Goal: Find specific page/section: Find specific page/section

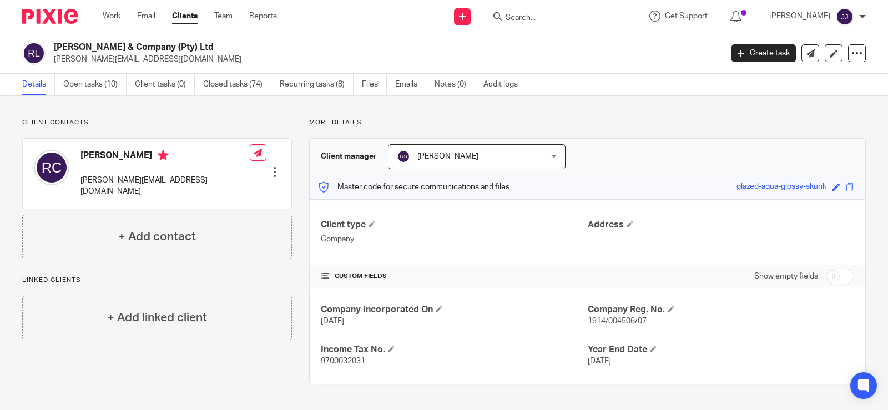
click at [526, 21] on input "Search" at bounding box center [555, 18] width 100 height 10
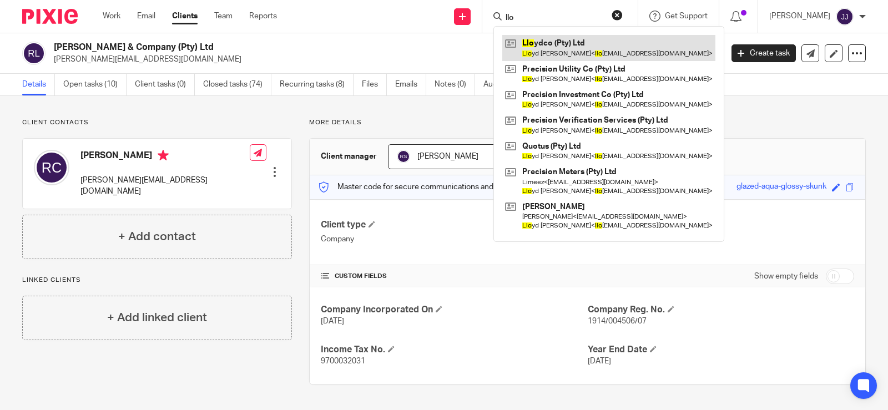
type input "llo"
click at [553, 54] on link at bounding box center [608, 48] width 213 height 26
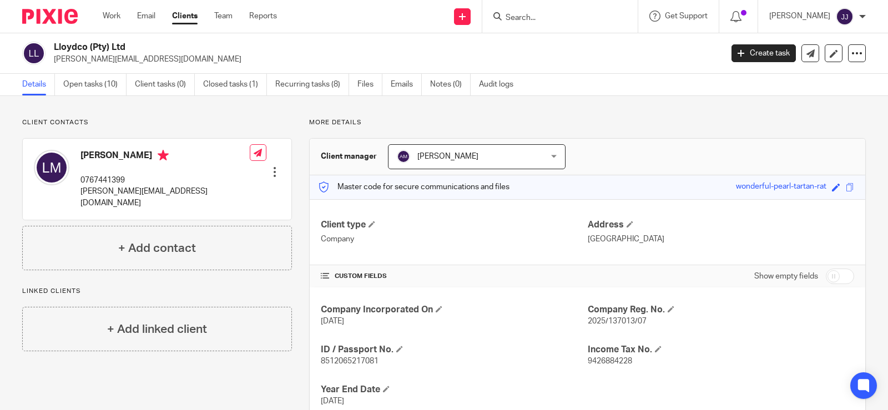
click at [549, 22] on input "Search" at bounding box center [555, 18] width 100 height 10
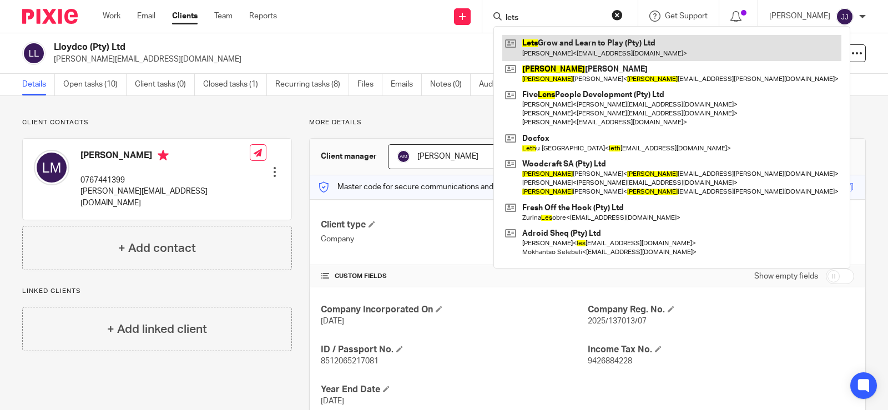
type input "lets"
click at [557, 43] on link at bounding box center [671, 48] width 339 height 26
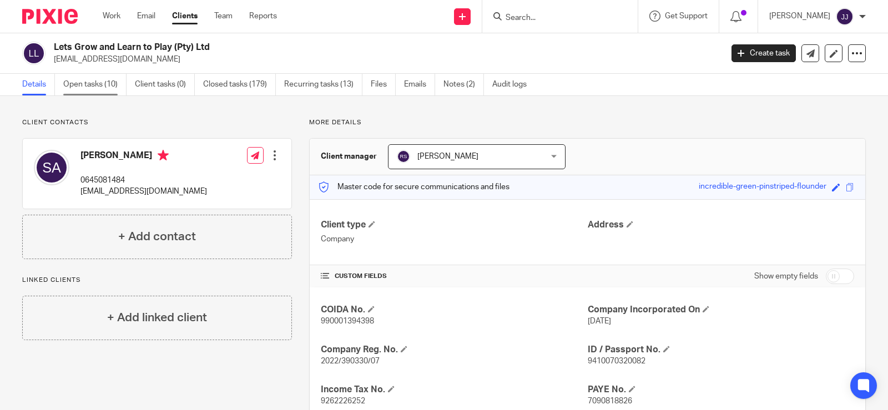
click at [115, 83] on link "Open tasks (10)" at bounding box center [94, 85] width 63 height 22
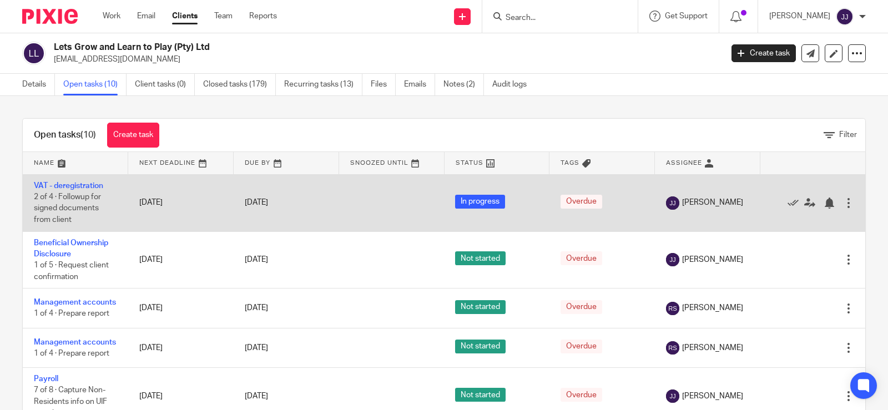
click at [89, 181] on td "VAT - deregistration 2 of 4 · Followup for signed documents from client" at bounding box center [75, 202] width 105 height 57
click at [92, 184] on link "VAT - deregistration" at bounding box center [68, 186] width 69 height 8
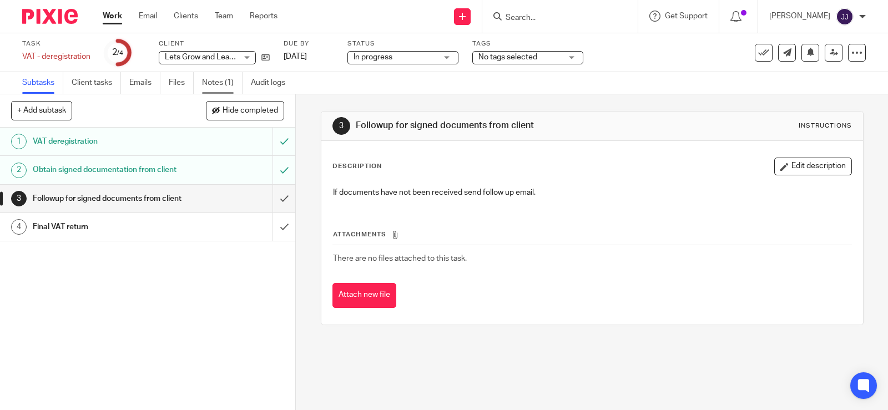
click at [215, 82] on link "Notes (1)" at bounding box center [222, 83] width 41 height 22
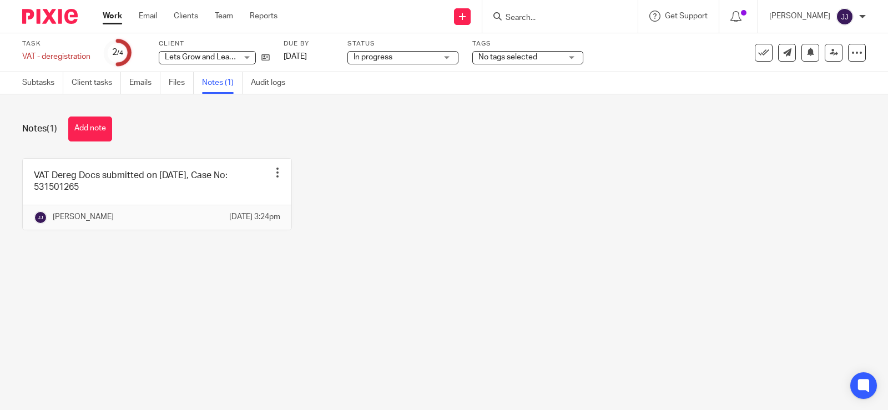
click at [533, 15] on input "Search" at bounding box center [555, 18] width 100 height 10
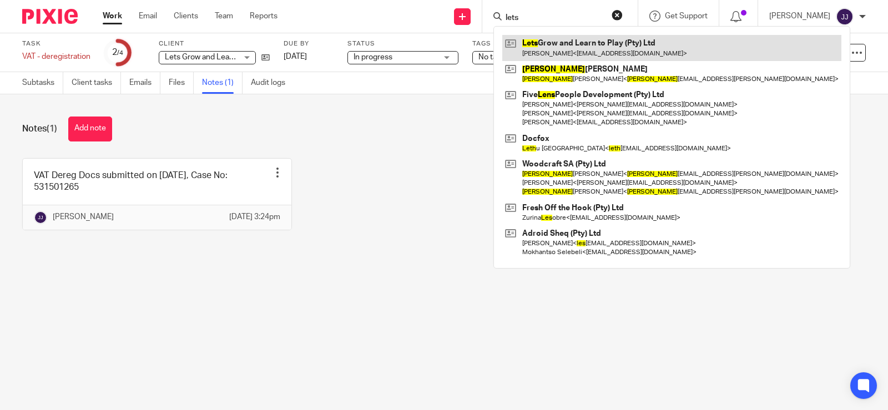
type input "lets"
click at [571, 38] on link at bounding box center [671, 48] width 339 height 26
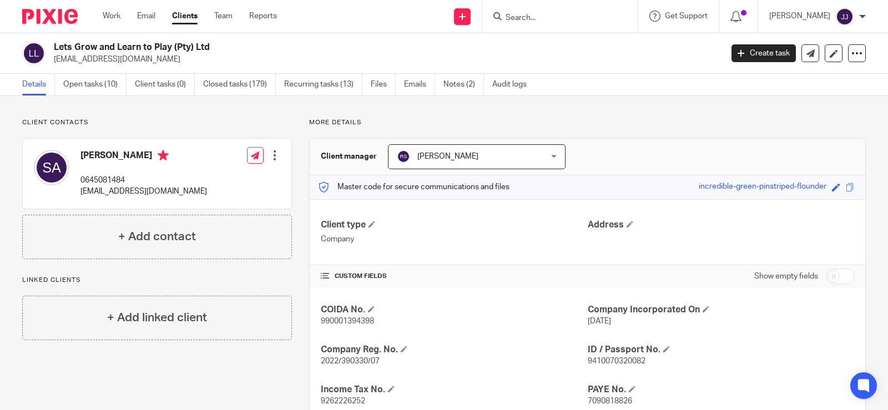
click at [556, 21] on input "Search" at bounding box center [555, 18] width 100 height 10
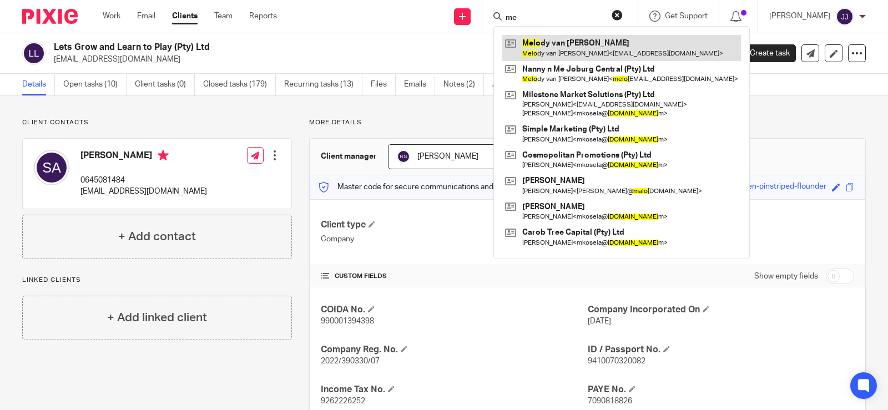
type input "m"
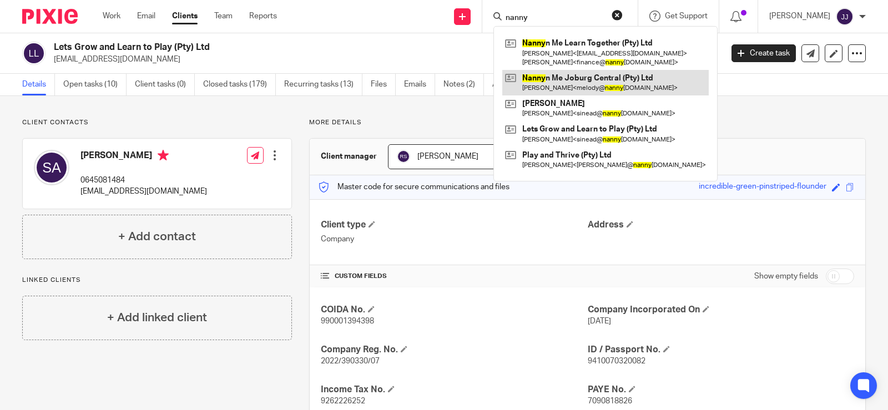
type input "nanny"
click at [609, 78] on link at bounding box center [605, 83] width 206 height 26
